Goal: Communication & Community: Answer question/provide support

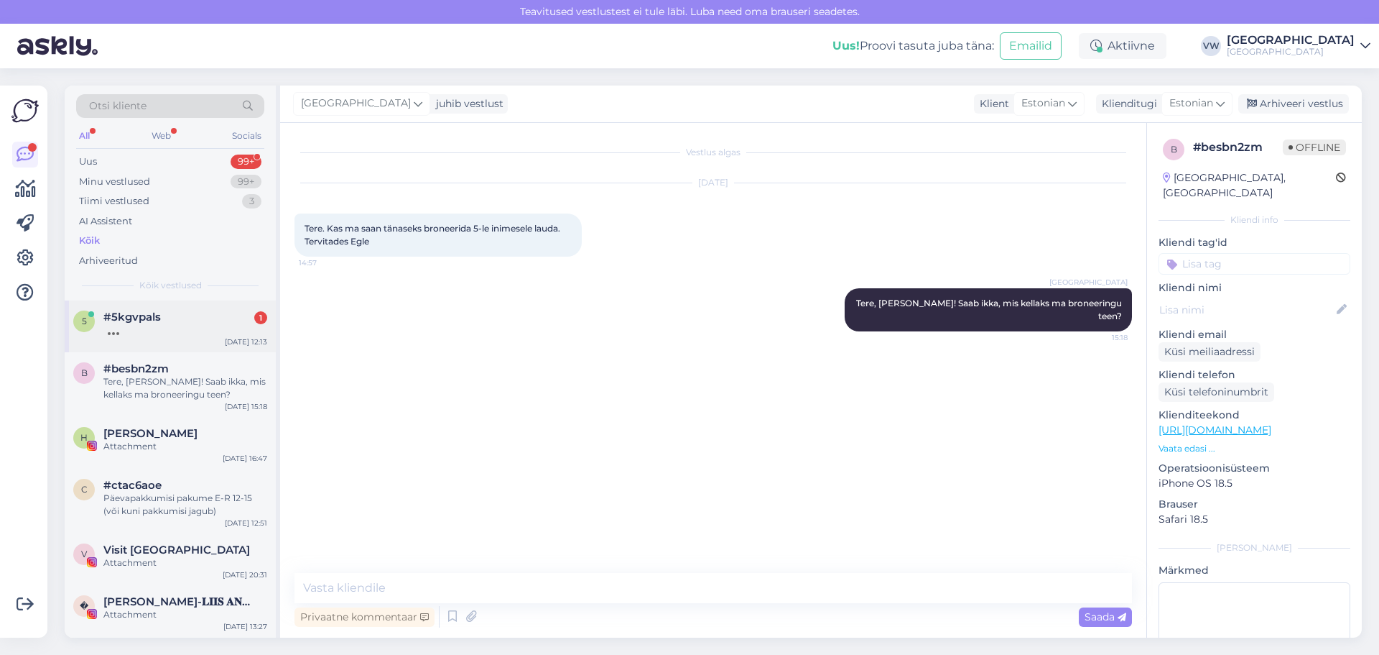
click at [177, 341] on div "5 #5kgvpals [DATE] 12:13" at bounding box center [170, 326] width 211 height 52
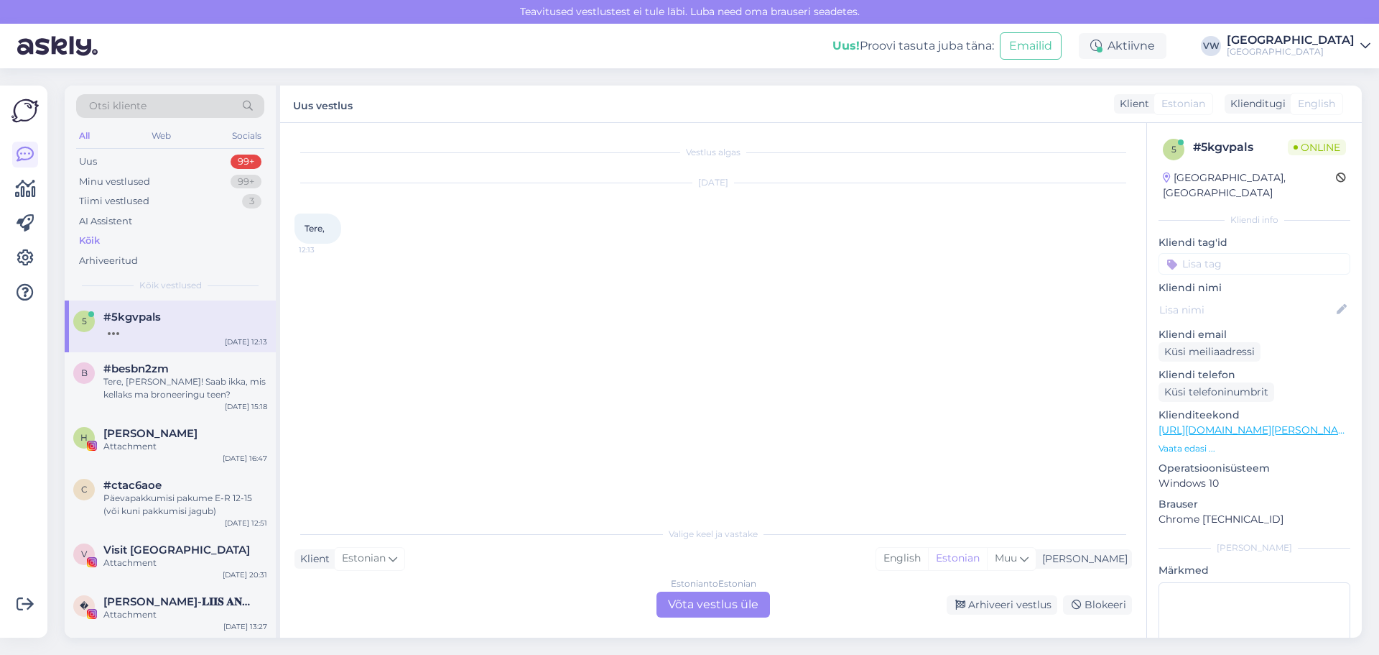
click at [698, 604] on div "Estonian to Estonian Võta vestlus üle" at bounding box center [714, 604] width 114 height 26
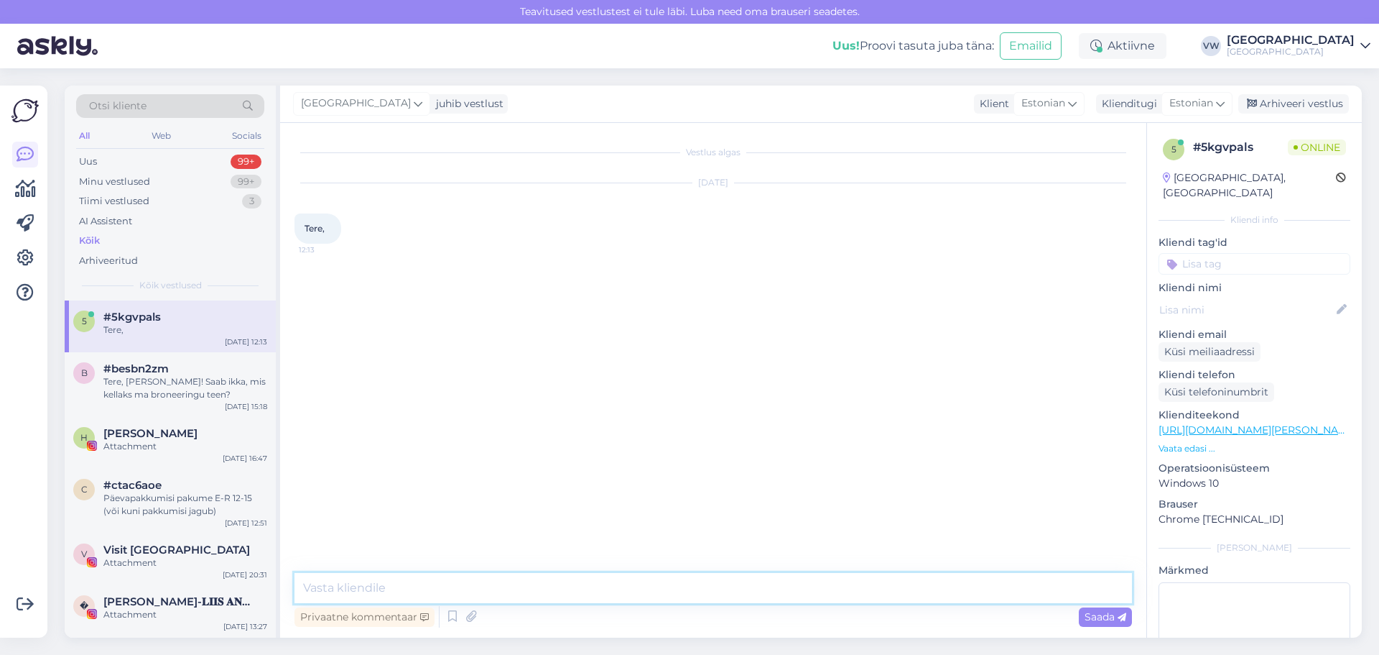
click at [491, 582] on textarea at bounding box center [714, 588] width 838 height 30
type textarea "Tere! Kuidas saan Teid aidata?"
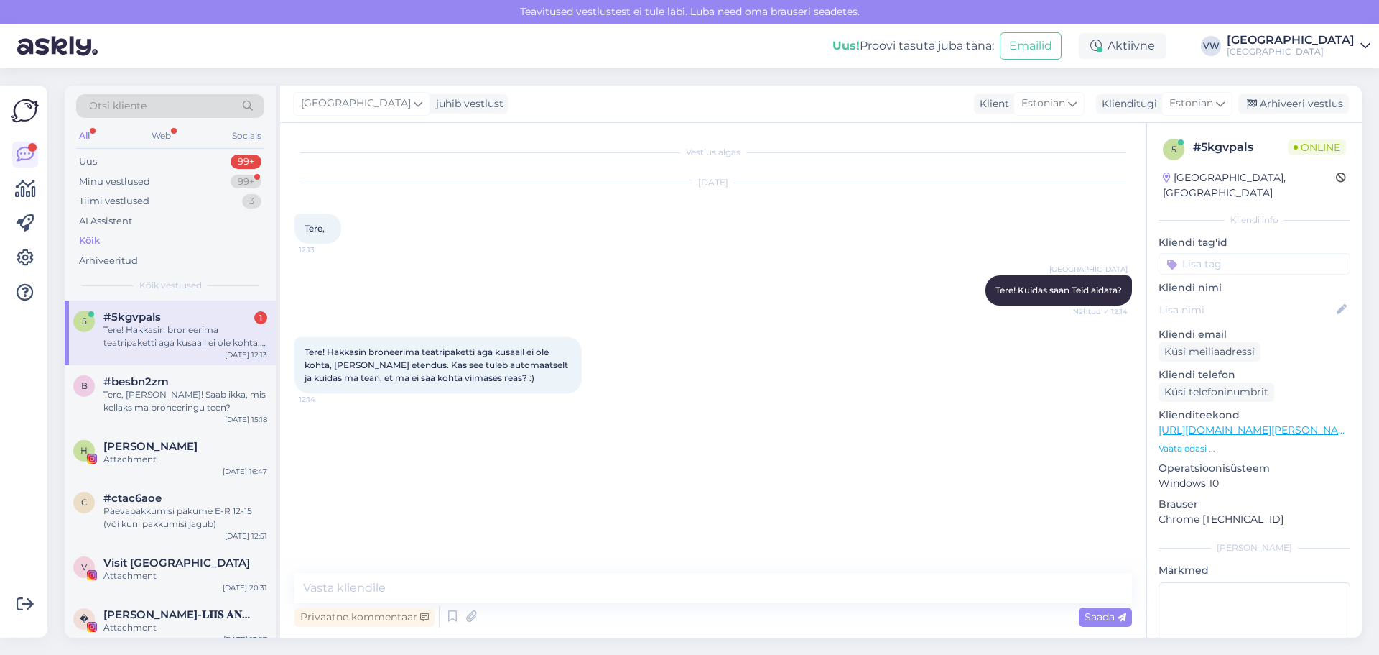
click at [348, 383] on div "Tere! Hakkasin broneerima teatripaketti aga kusaail ei ole kohta, [PERSON_NAME]…" at bounding box center [438, 365] width 287 height 56
drag, startPoint x: 351, startPoint y: 376, endPoint x: 555, endPoint y: 372, distance: 204.8
click at [555, 372] on div "Tere! Hakkasin broneerima teatripaketti aga kusaail ei ole kohta, [PERSON_NAME]…" at bounding box center [438, 365] width 287 height 56
click at [453, 575] on textarea at bounding box center [714, 588] width 838 height 30
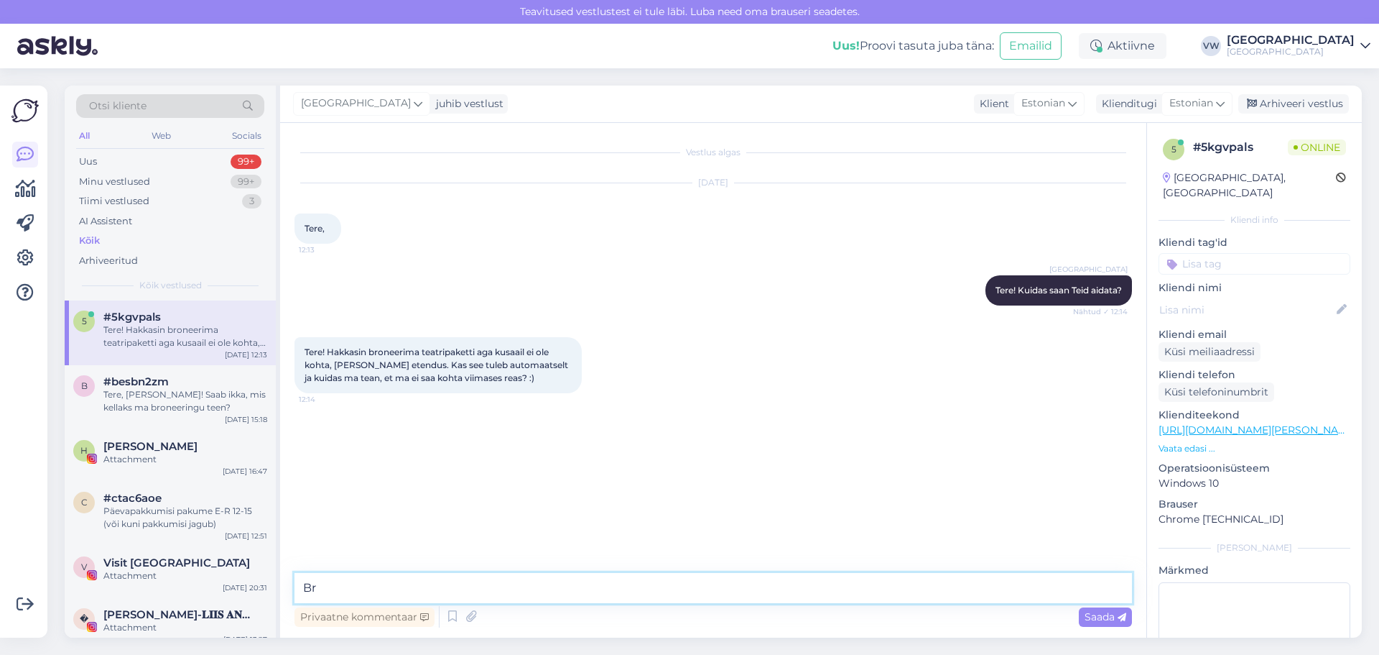
type textarea "B"
paste textarea "[URL][DOMAIN_NAME]"
type textarea "Kõigepealt valige sobiv etendus: [URL][DOMAIN_NAME]"
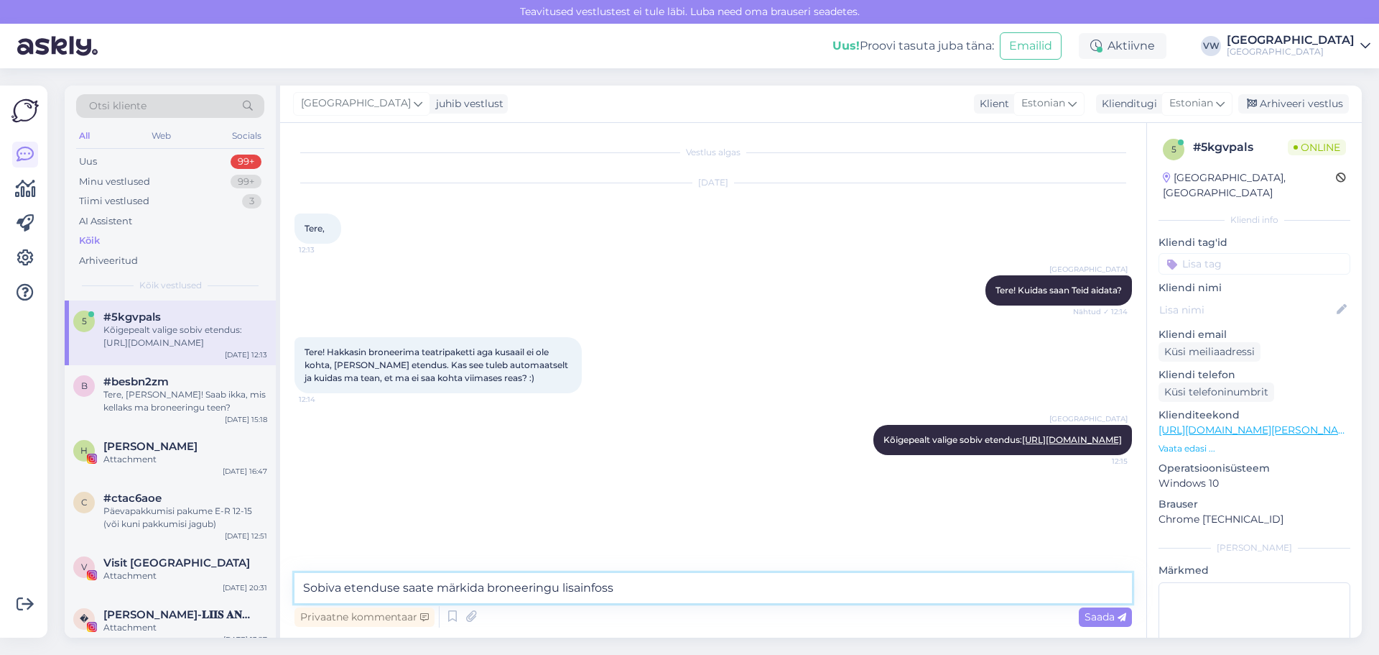
type textarea "Sobiva etenduse saate märkida broneeringu lisainfosse"
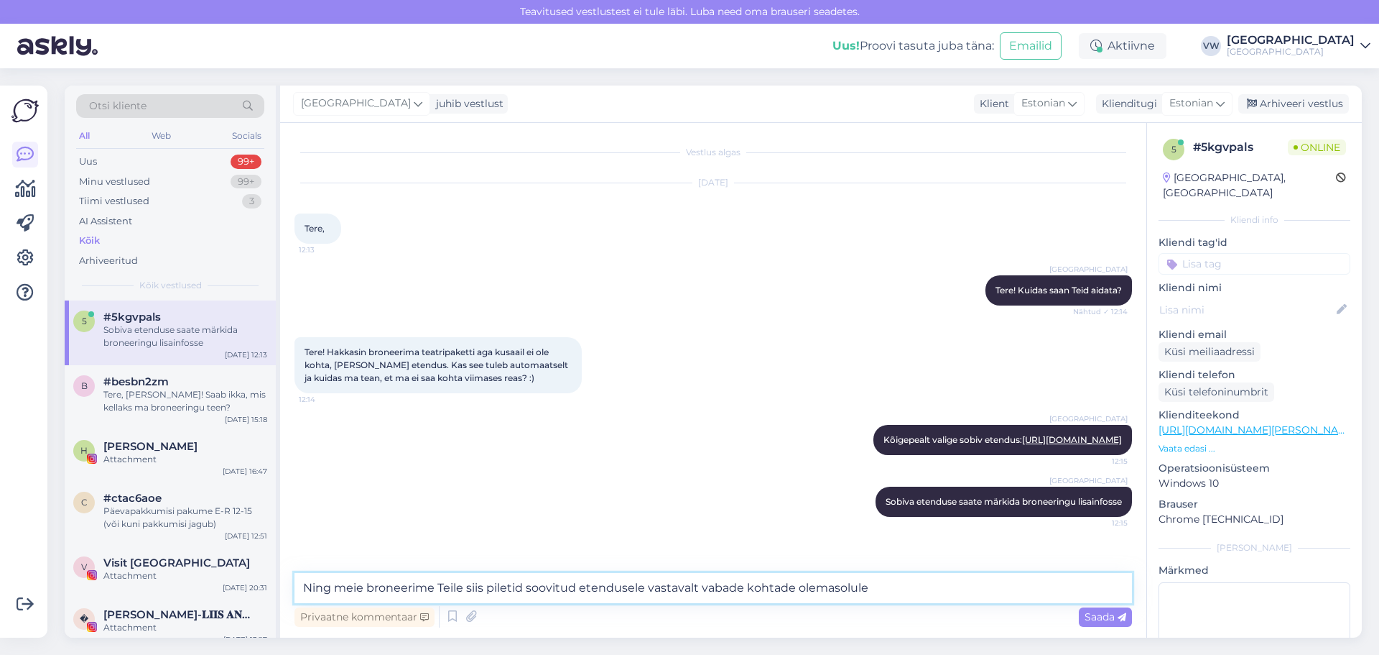
type textarea "Ning meie broneerime Teile siis piletid soovitud etendusele vastavalt vabade ko…"
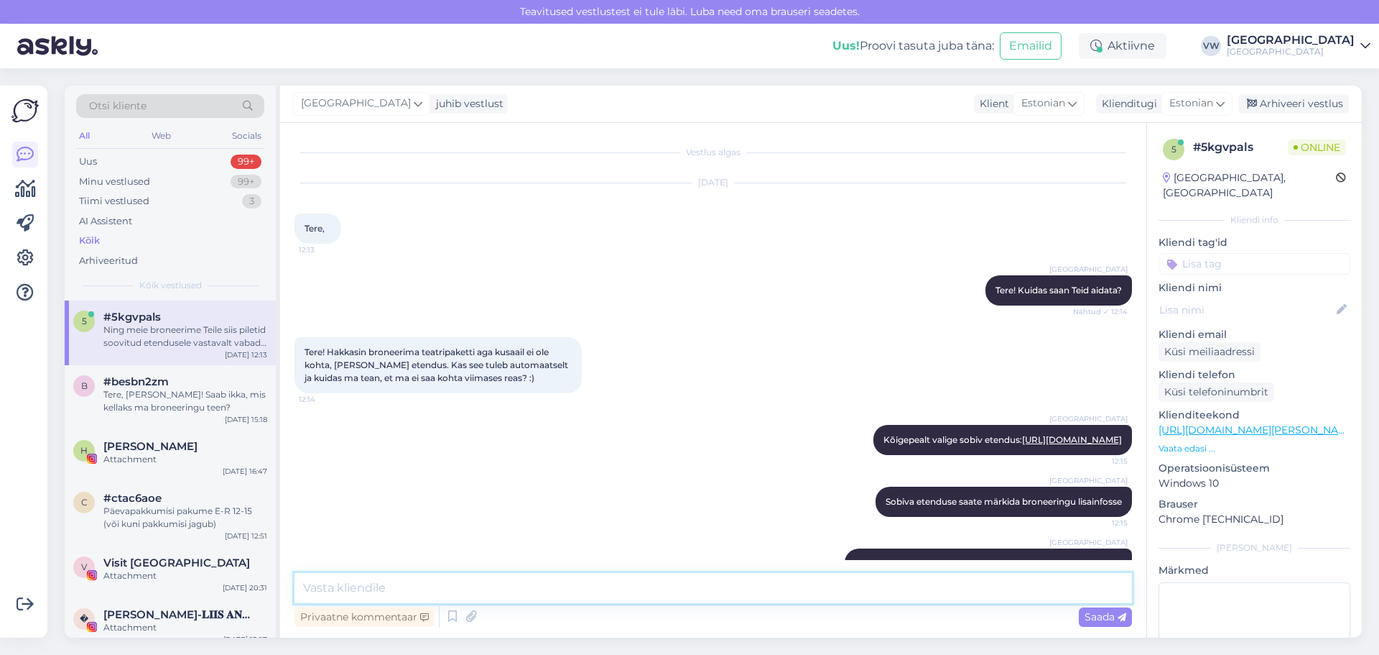
scroll to position [60, 0]
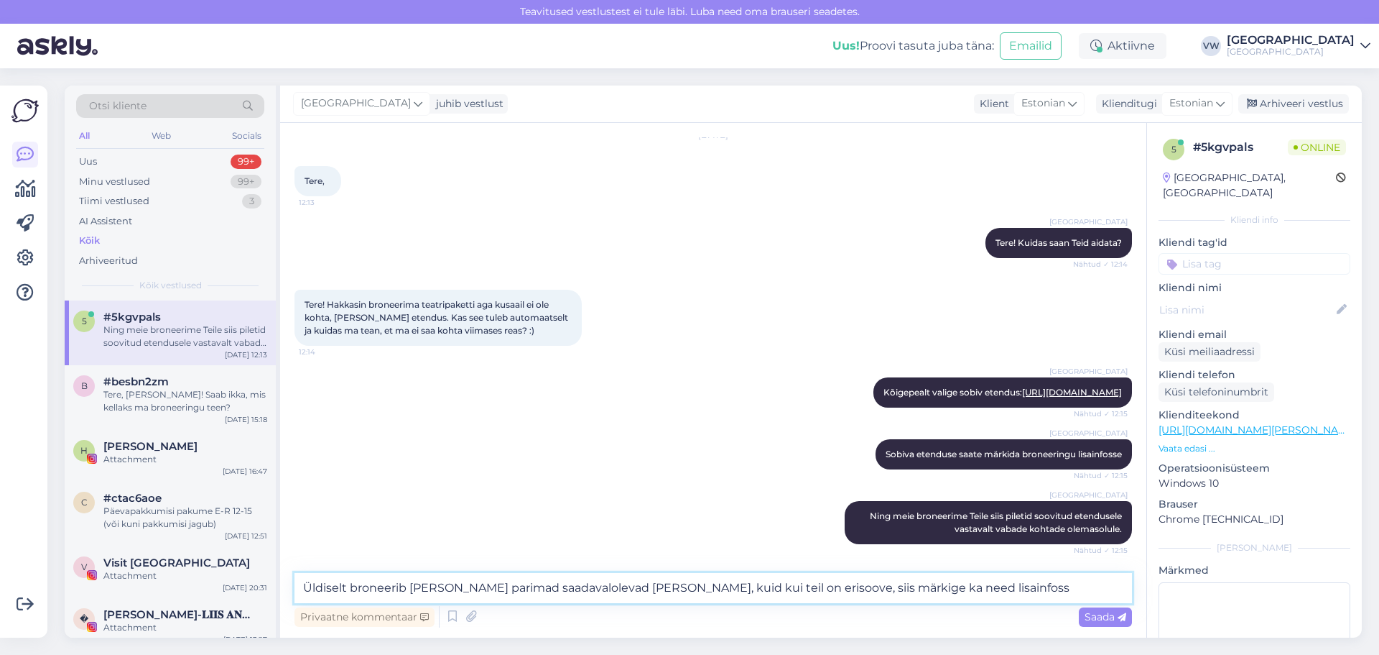
type textarea "Üldiselt broneerib [PERSON_NAME] parimad saadavalolevad [PERSON_NAME], kuid kui…"
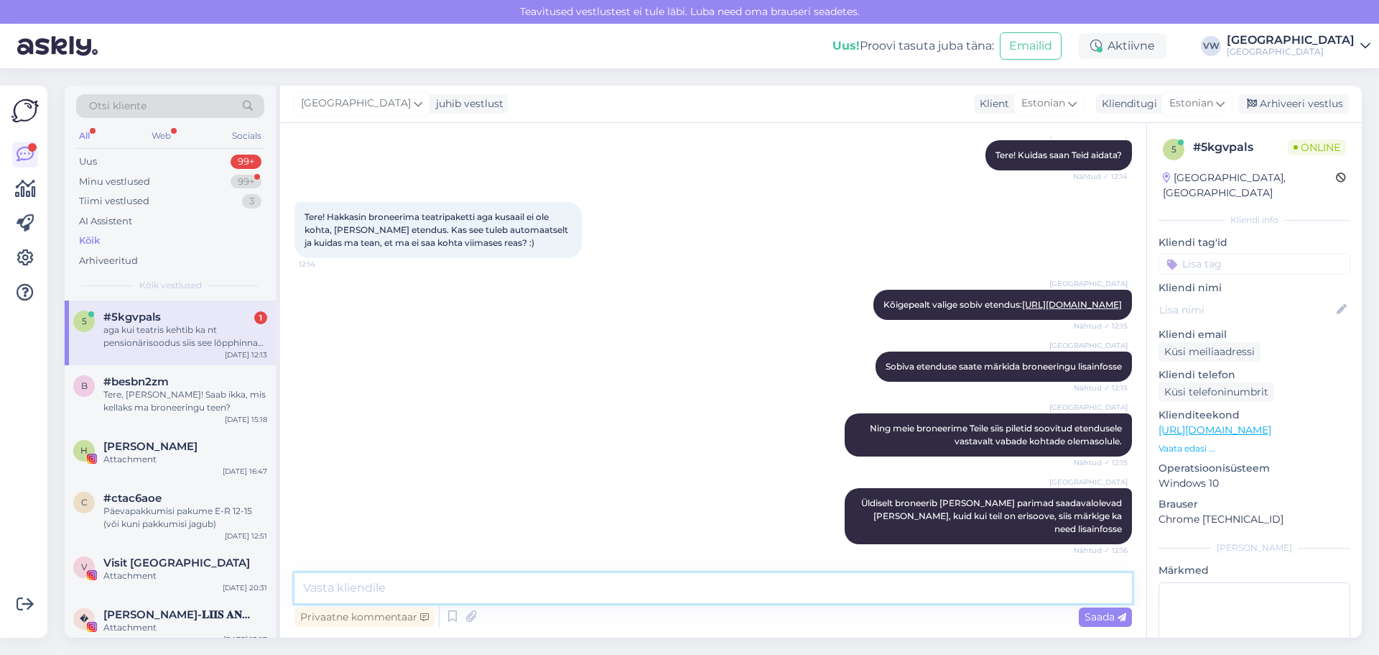
scroll to position [210, 0]
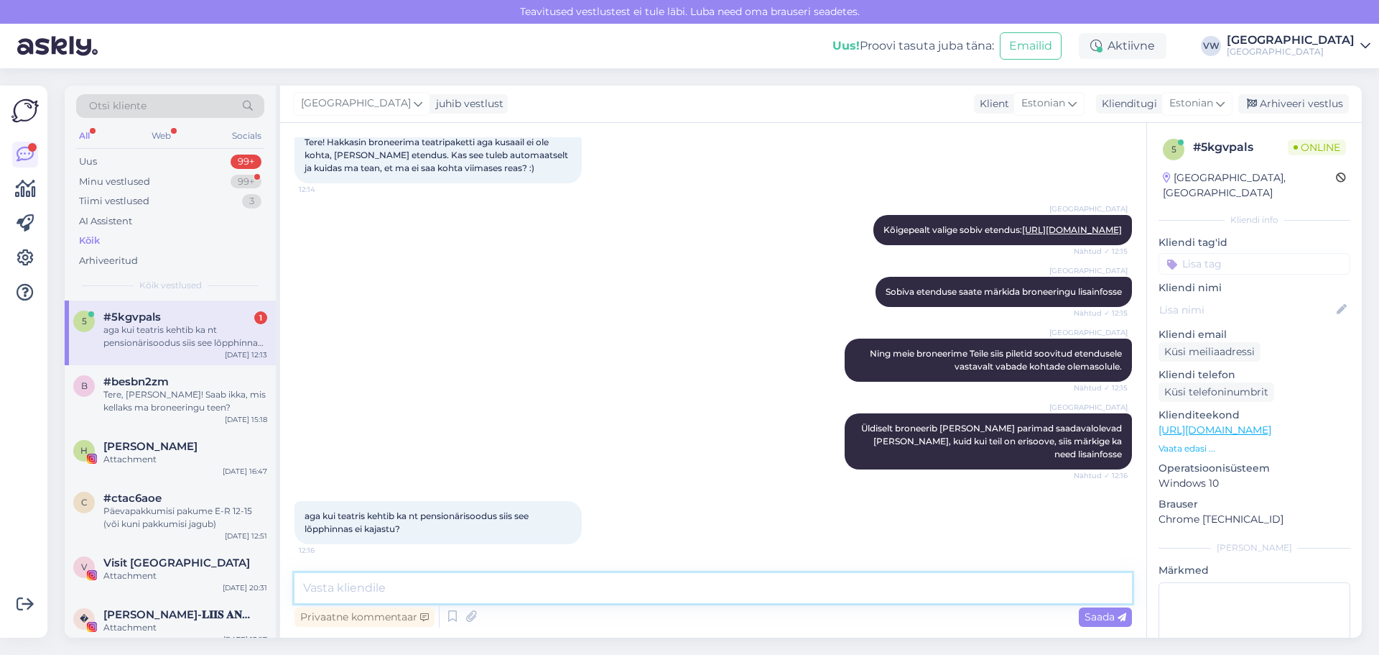
click at [368, 583] on textarea at bounding box center [714, 588] width 838 height 30
click at [364, 590] on textarea at bounding box center [714, 588] width 838 height 30
drag, startPoint x: 297, startPoint y: 589, endPoint x: 329, endPoint y: 591, distance: 31.6
click at [329, 591] on textarea at bounding box center [714, 588] width 838 height 30
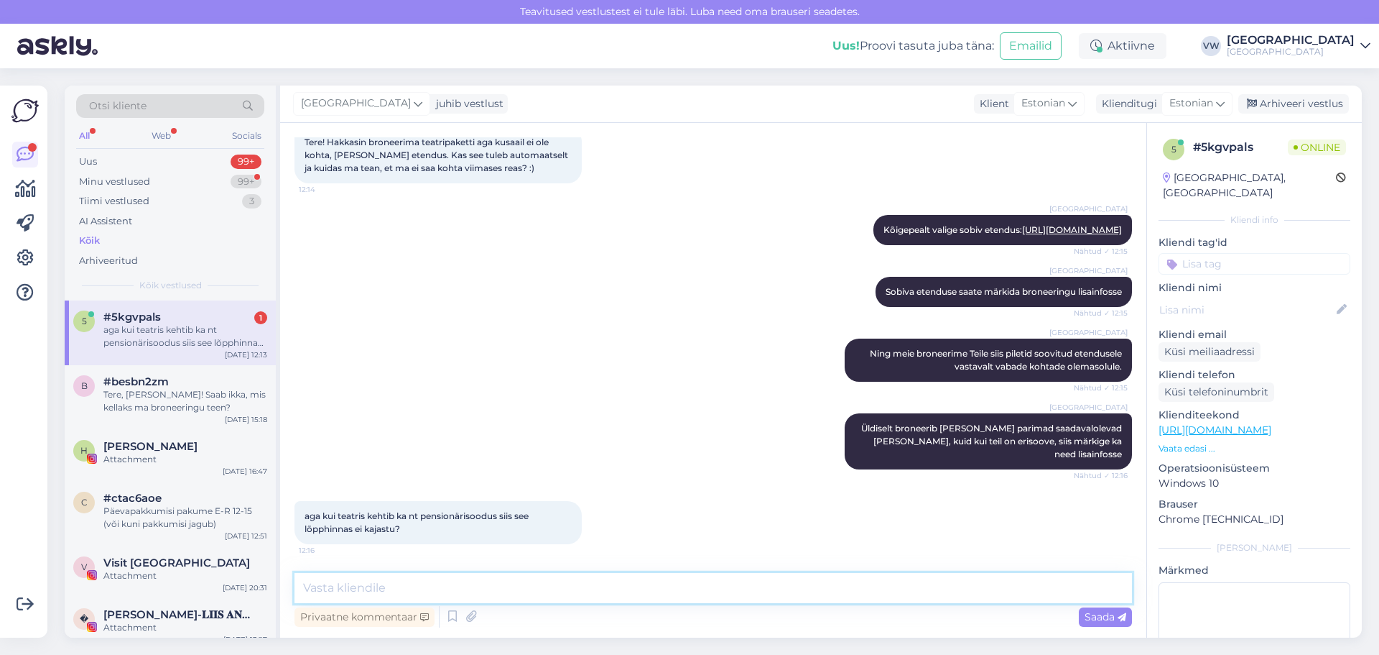
type textarea "E"
type textarea "s"
type textarea "S"
type textarea "Koostöö raames saame teatripiletid nagunii oma hinnaga [PERSON_NAME] teised soo…"
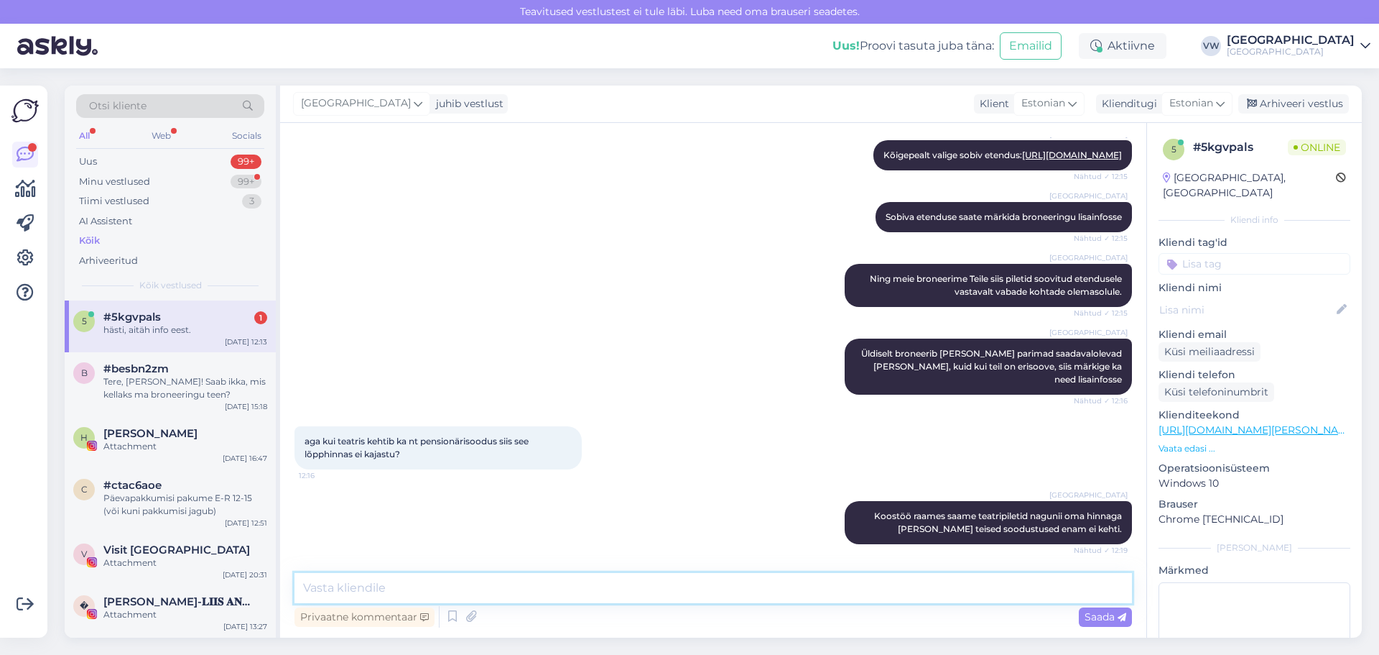
scroll to position [346, 0]
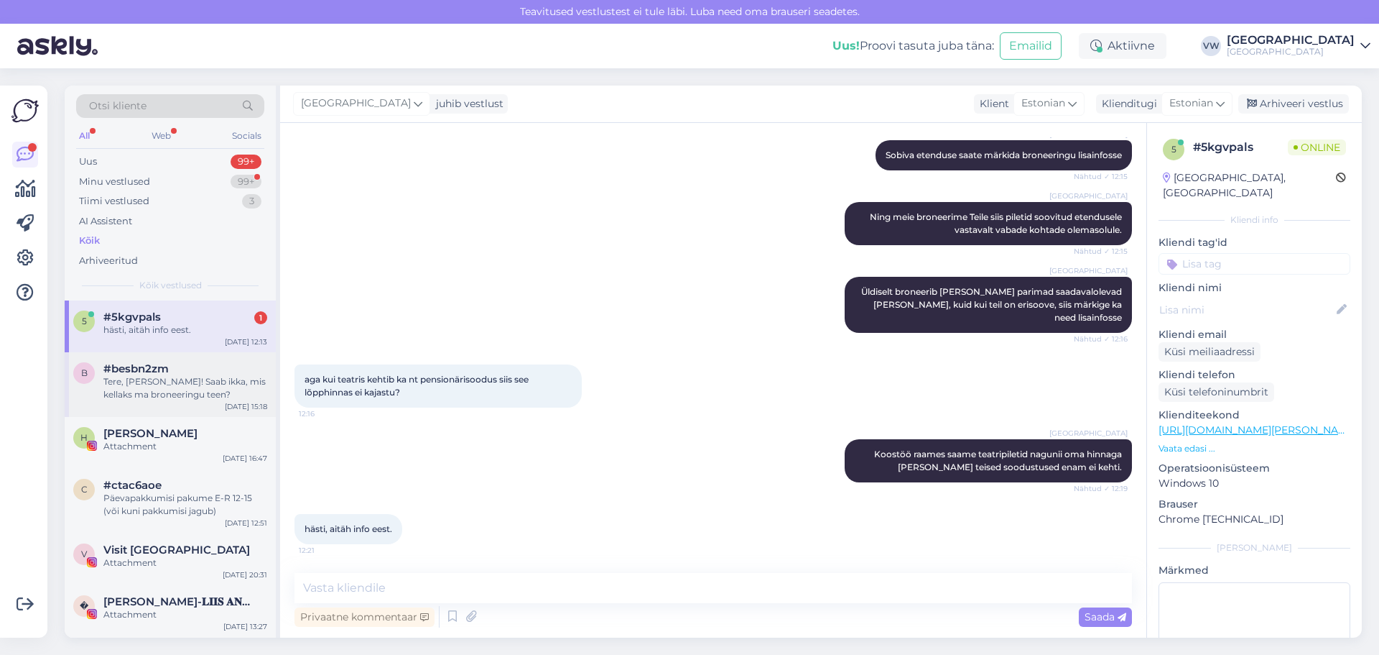
click at [198, 391] on div "Tere, [PERSON_NAME]! Saab ikka, mis kellaks ma broneeringu teen?" at bounding box center [185, 388] width 164 height 26
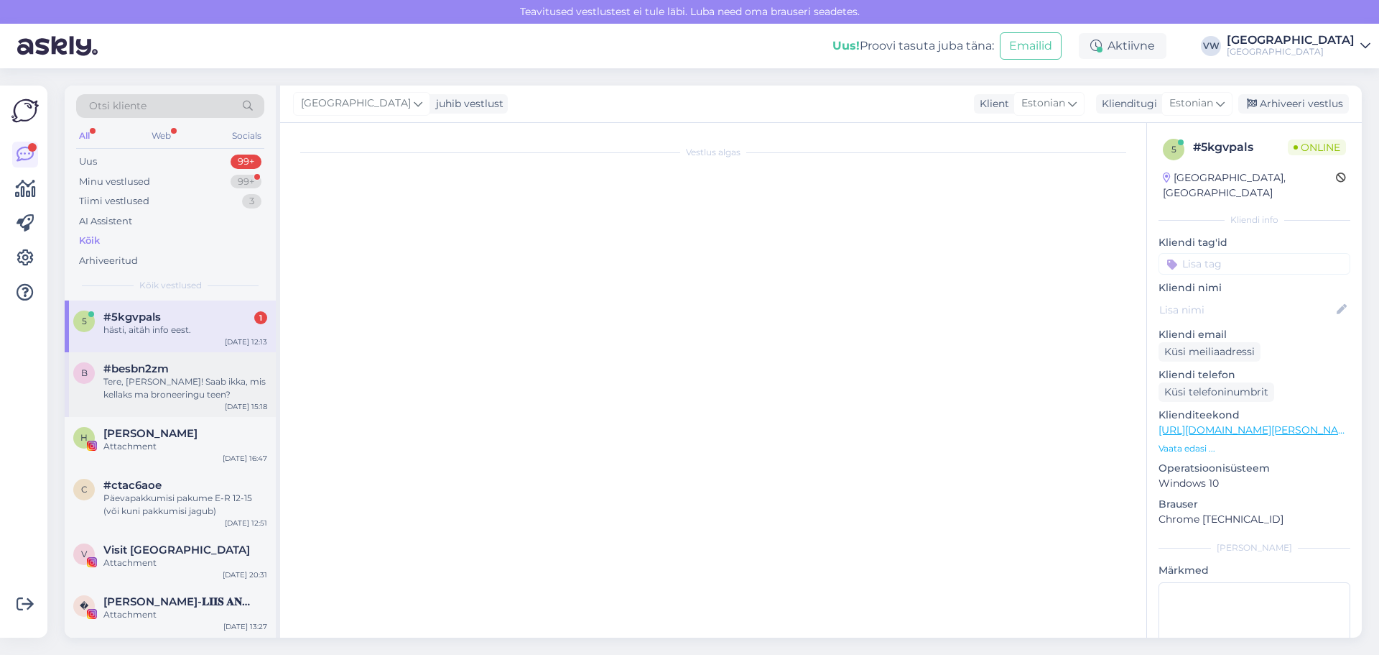
scroll to position [0, 0]
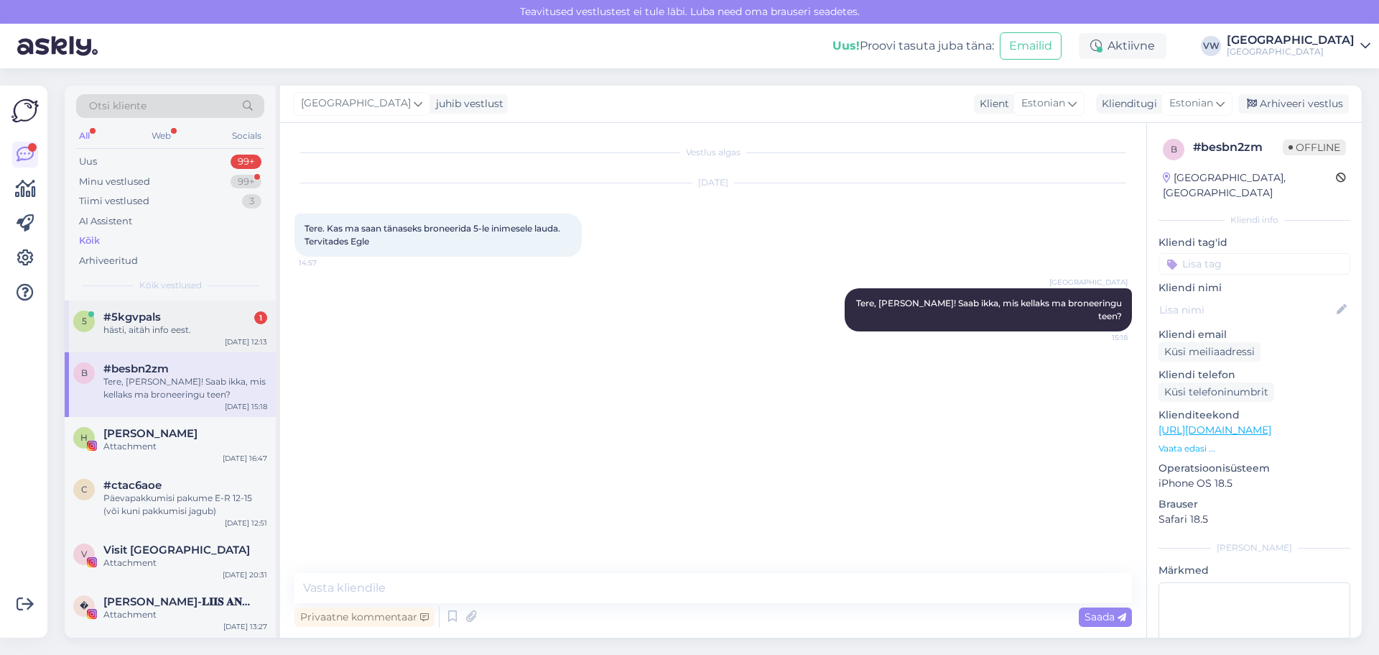
click at [169, 315] on div "#5kgvpals 1" at bounding box center [185, 316] width 164 height 13
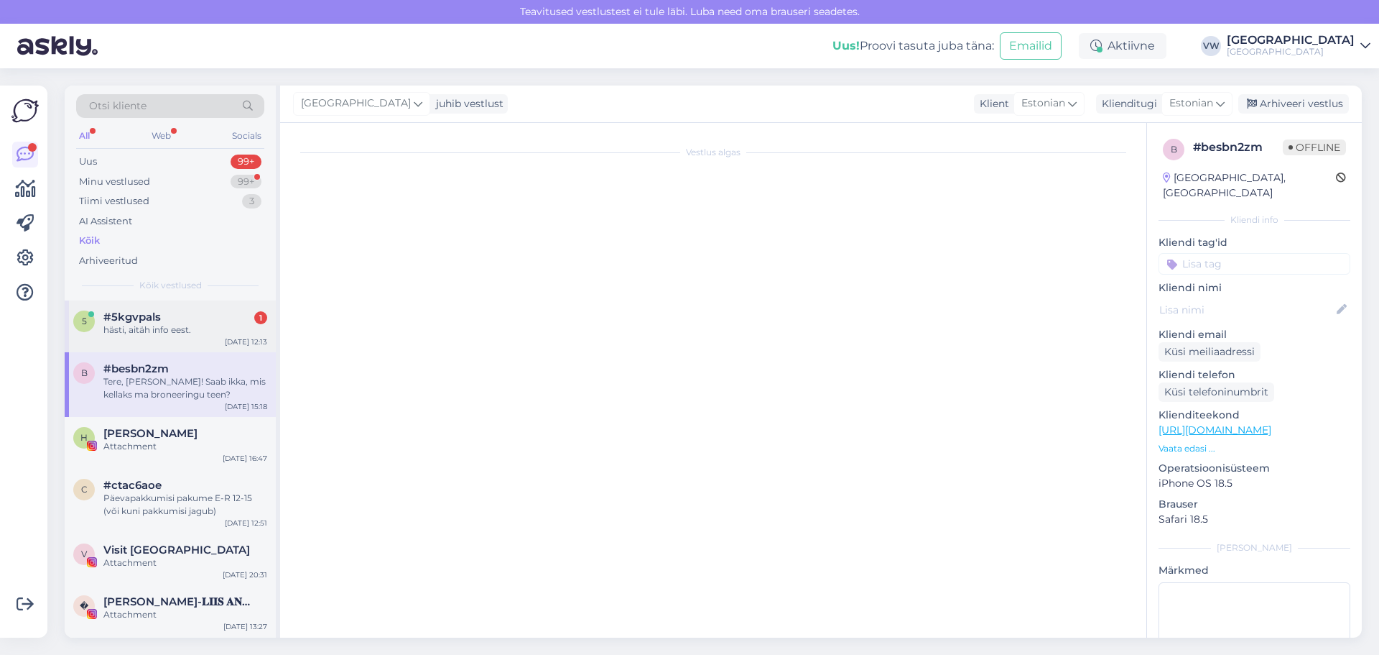
scroll to position [30, 0]
